Goal: Transaction & Acquisition: Purchase product/service

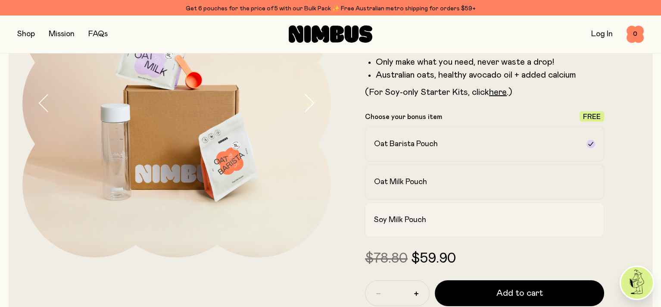
scroll to position [129, 0]
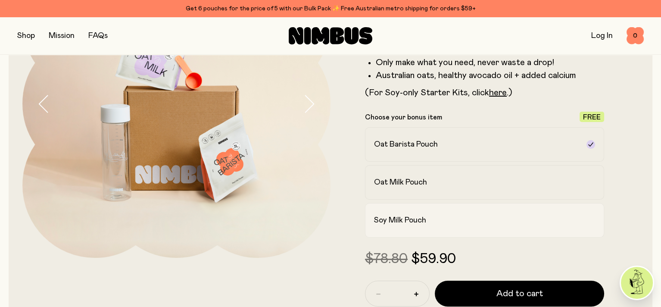
click at [387, 223] on h2 "Soy Milk Pouch" at bounding box center [400, 220] width 52 height 10
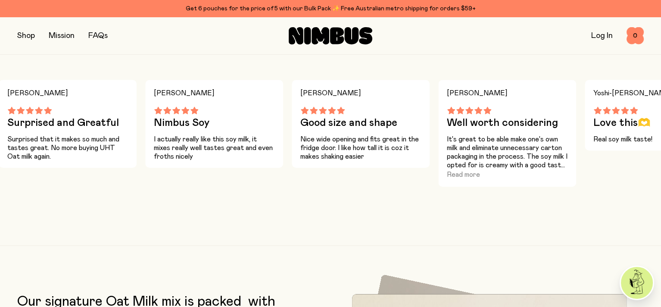
scroll to position [949, 0]
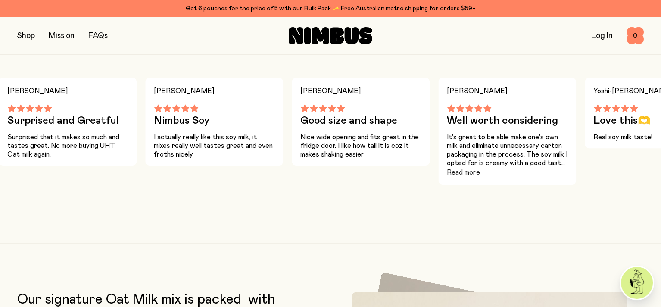
click at [463, 178] on button "Read more" at bounding box center [463, 172] width 33 height 10
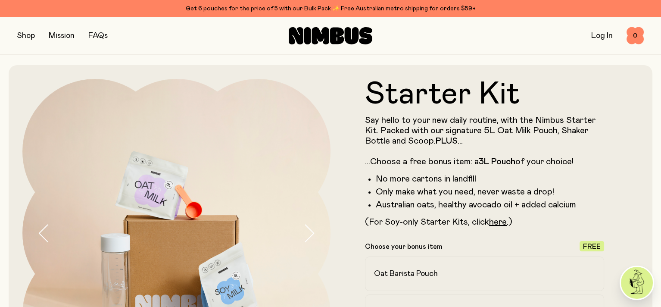
scroll to position [0, 0]
click at [22, 34] on button "button" at bounding box center [26, 36] width 18 height 12
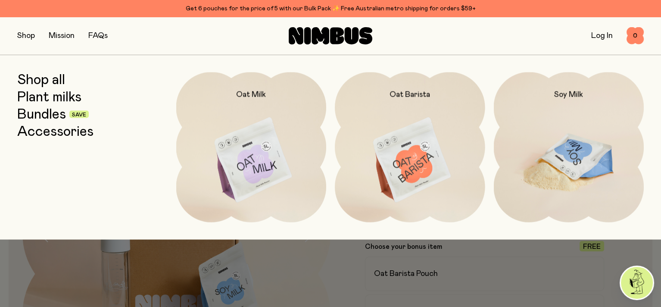
click at [573, 154] on img at bounding box center [569, 160] width 150 height 176
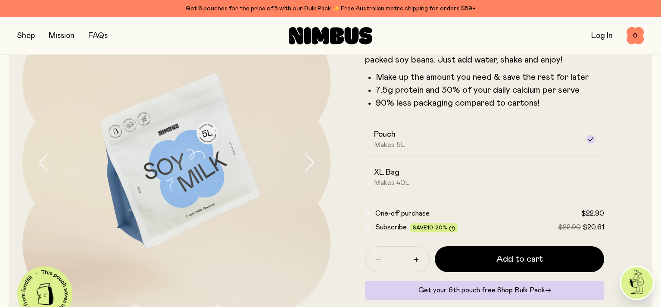
scroll to position [86, 0]
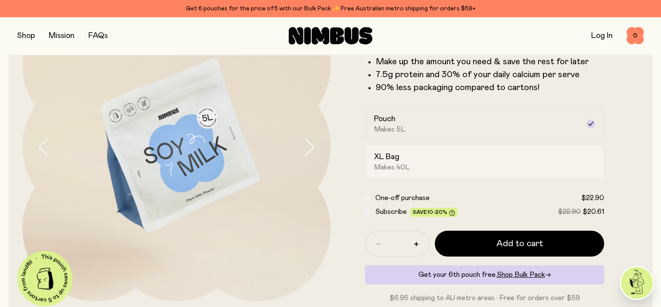
click at [574, 157] on div "XL Bag Makes 40L" at bounding box center [477, 162] width 206 height 20
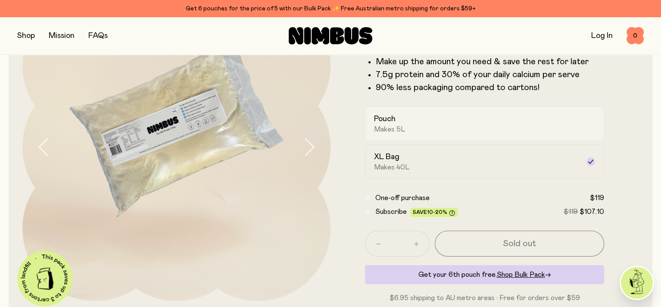
click at [546, 128] on div "Pouch Makes 5L" at bounding box center [477, 124] width 206 height 20
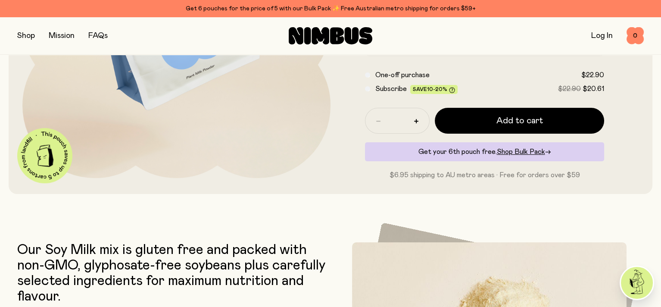
scroll to position [216, 0]
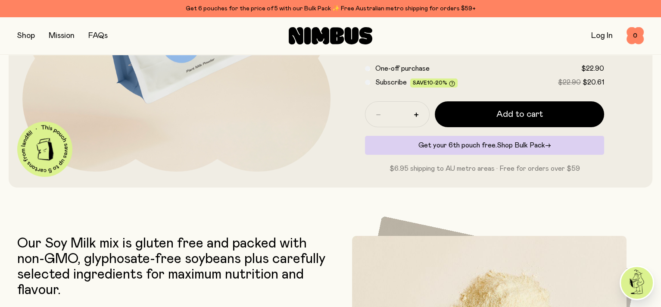
click at [534, 148] on span "Shop Bulk Pack" at bounding box center [521, 145] width 48 height 7
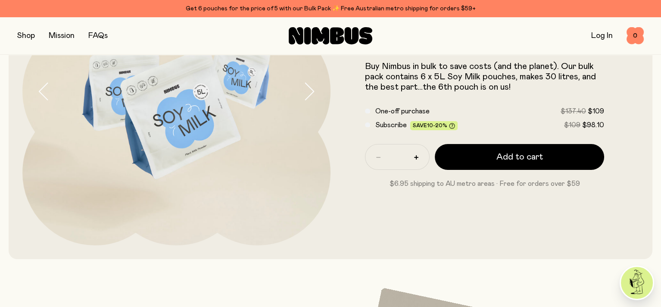
scroll to position [43, 0]
